Goal: Information Seeking & Learning: Learn about a topic

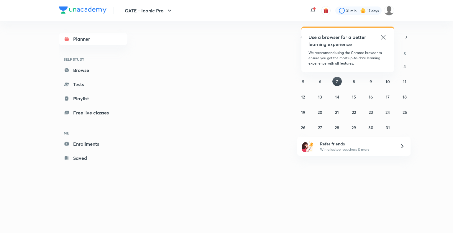
click at [345, 37] on icon at bounding box center [383, 37] width 7 height 7
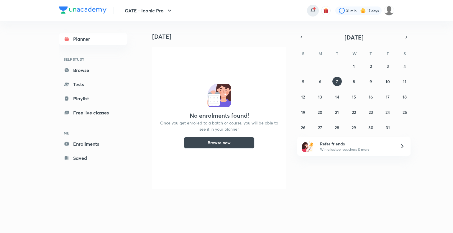
click at [314, 10] on icon at bounding box center [313, 10] width 4 height 4
click at [312, 12] on icon at bounding box center [312, 10] width 7 height 7
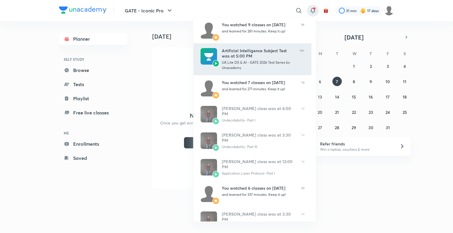
click at [237, 65] on div "UA Lite DS & AI - GATE 2026 Test Series by Unacademy" at bounding box center [258, 65] width 73 height 11
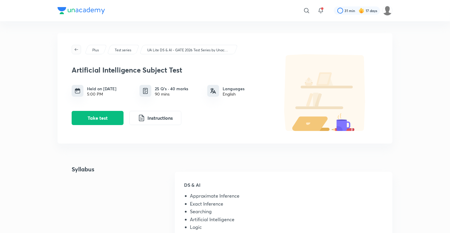
click at [77, 52] on button "button" at bounding box center [76, 49] width 9 height 9
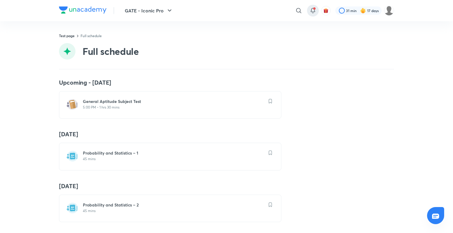
click at [313, 11] on icon at bounding box center [312, 10] width 7 height 7
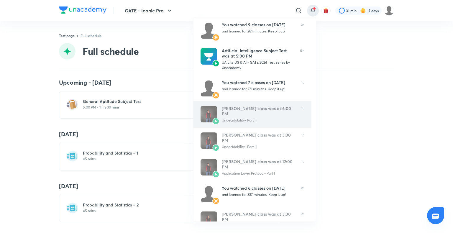
click at [238, 110] on div "Ankit Kumar’s class was at 6:00 PM" at bounding box center [259, 111] width 75 height 11
